Goal: Find specific page/section: Find specific page/section

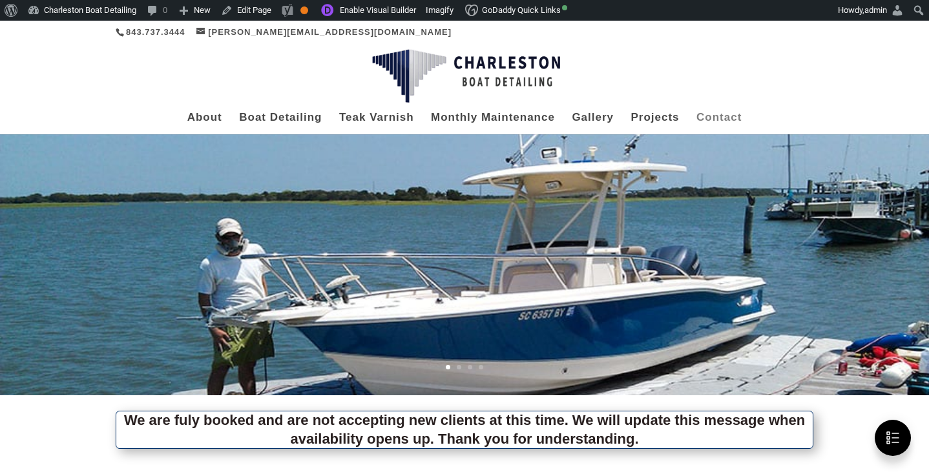
click at [696, 121] on link "Contact" at bounding box center [718, 123] width 45 height 21
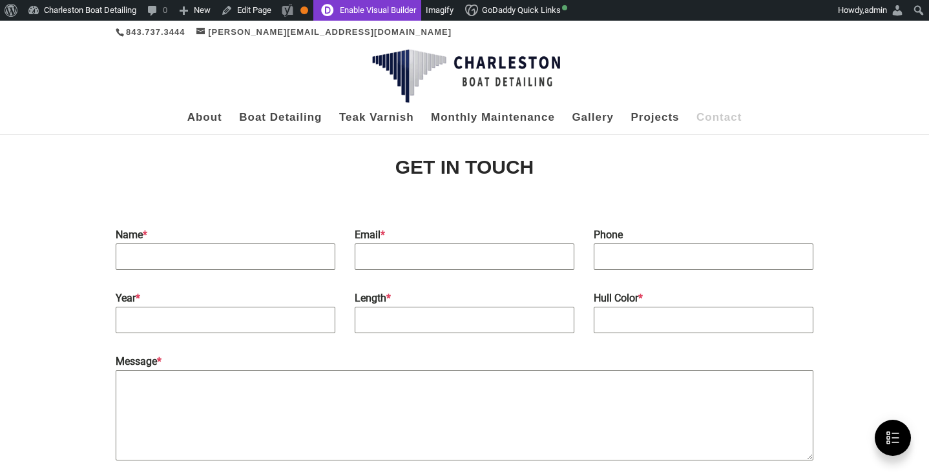
click at [372, 7] on link "Enable Visual Builder" at bounding box center [367, 10] width 108 height 21
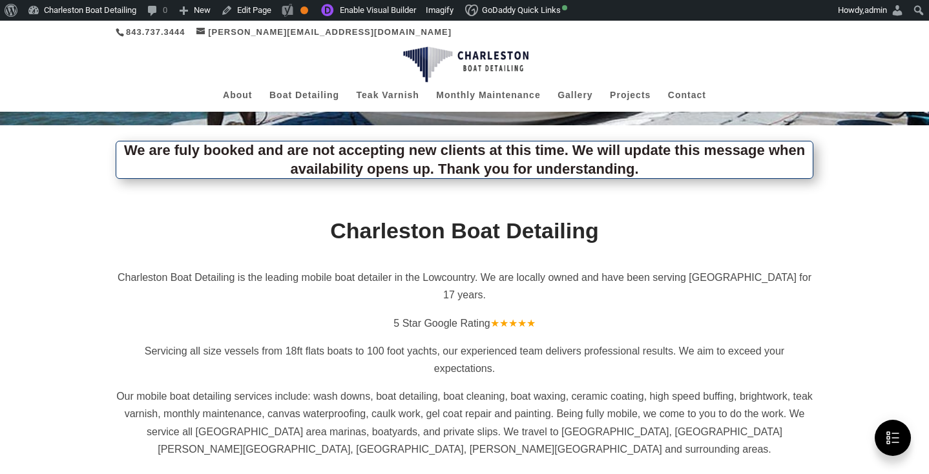
scroll to position [173, 0]
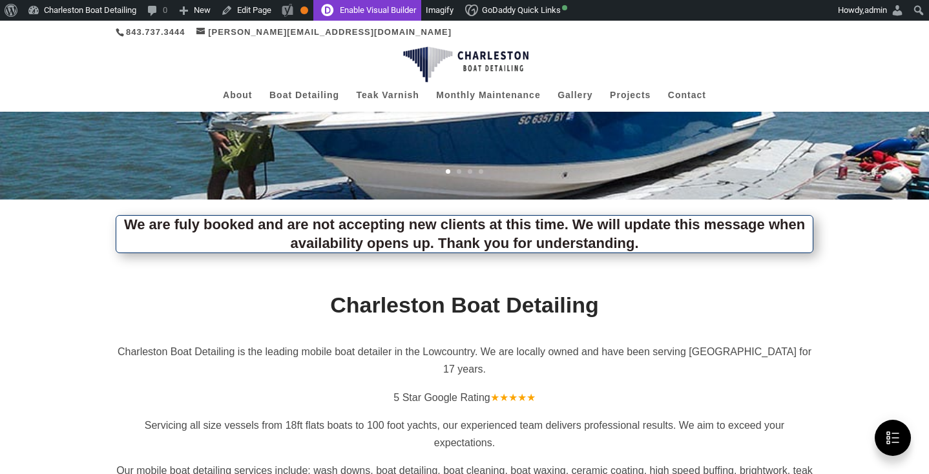
click at [413, 12] on link "Enable Visual Builder" at bounding box center [367, 10] width 108 height 21
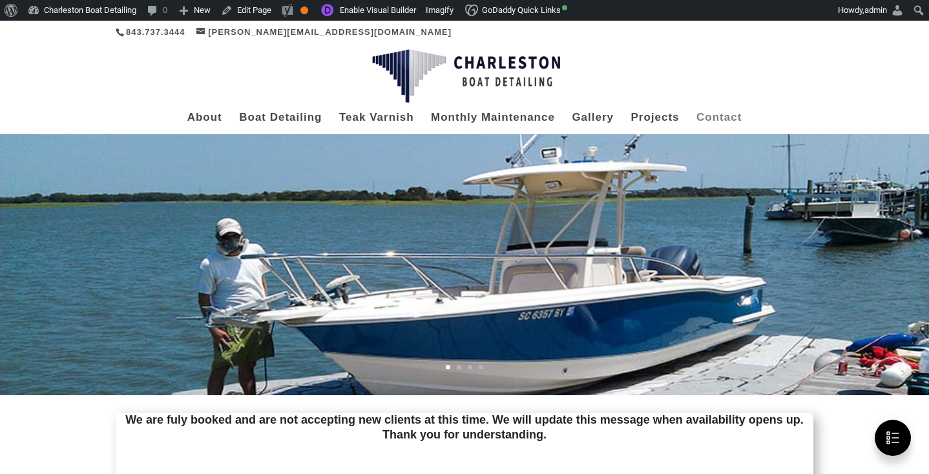
click at [696, 113] on link "Contact" at bounding box center [718, 123] width 45 height 21
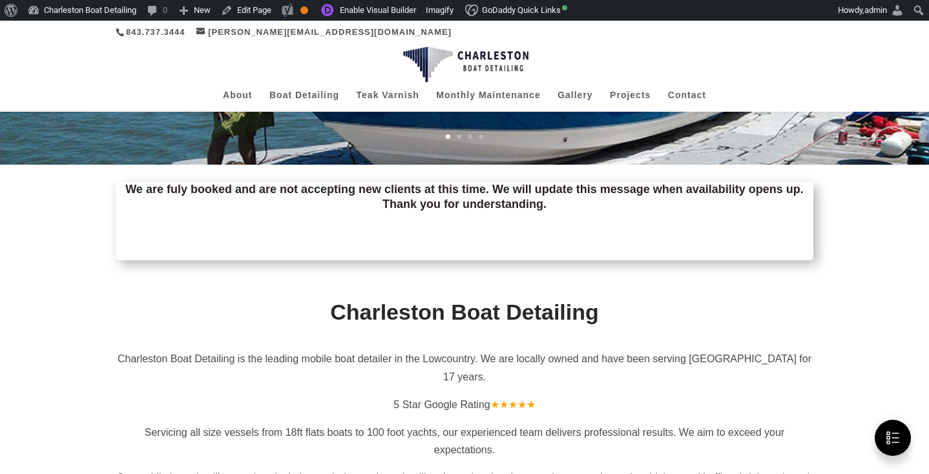
scroll to position [209, 0]
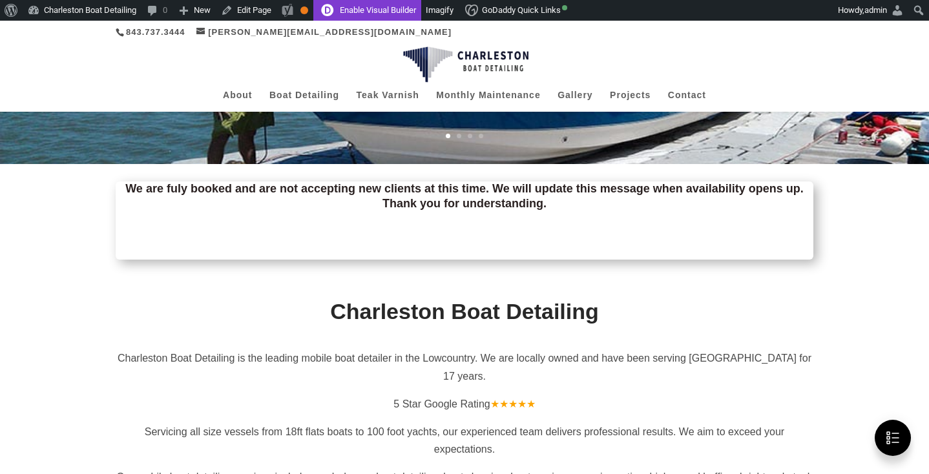
click at [406, 13] on link "Enable Visual Builder" at bounding box center [367, 10] width 108 height 21
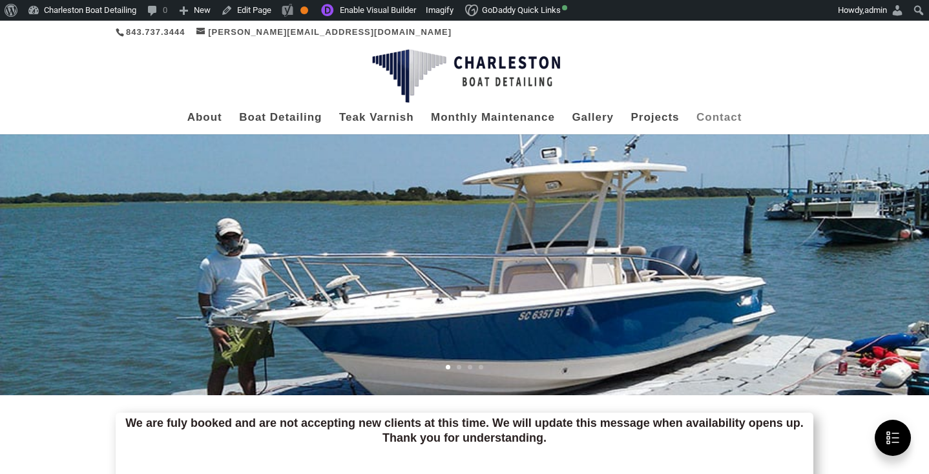
click at [696, 116] on link "Contact" at bounding box center [718, 123] width 45 height 21
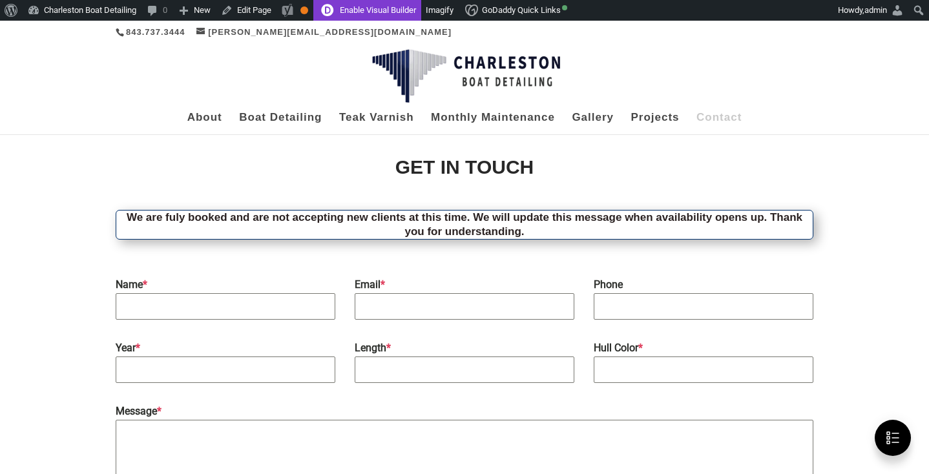
click at [415, 3] on link "Enable Visual Builder" at bounding box center [367, 10] width 108 height 21
click at [399, 14] on link "Enable Visual Builder" at bounding box center [367, 10] width 108 height 21
